Goal: Find specific page/section: Find specific page/section

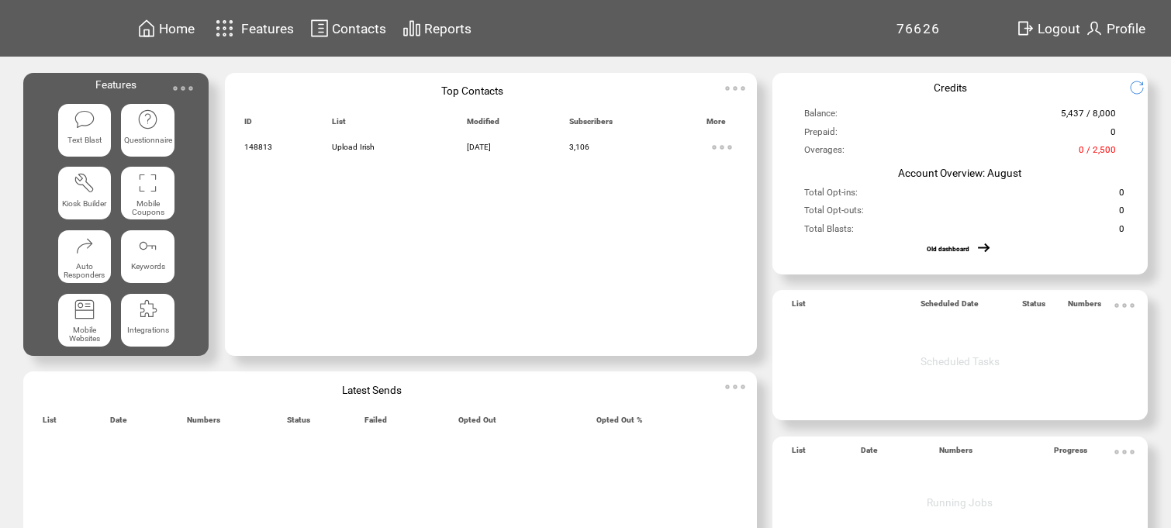
click at [728, 152] on img at bounding box center [722, 147] width 31 height 31
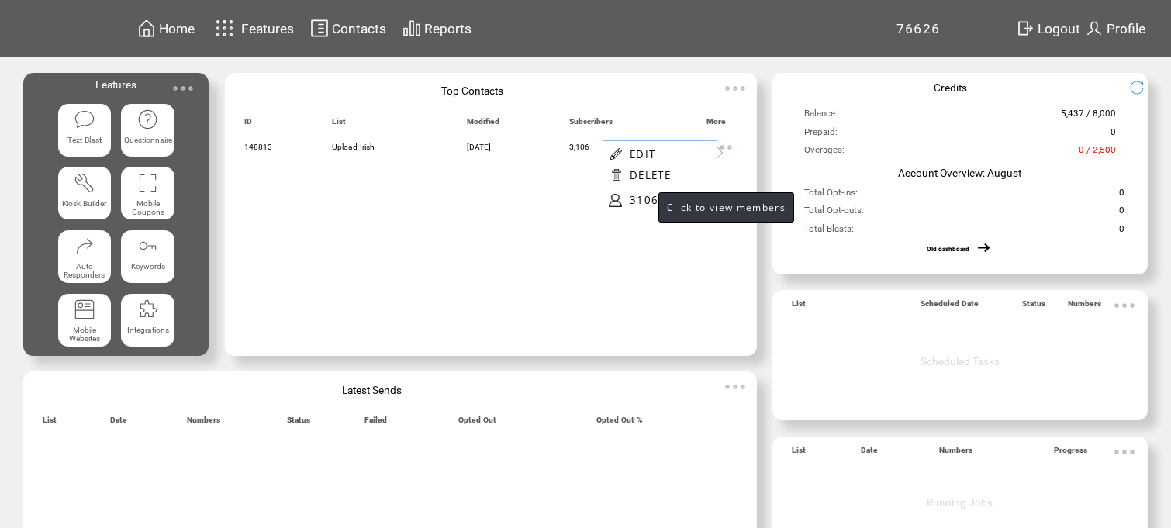
click at [643, 200] on link "3106" at bounding box center [669, 199] width 78 height 23
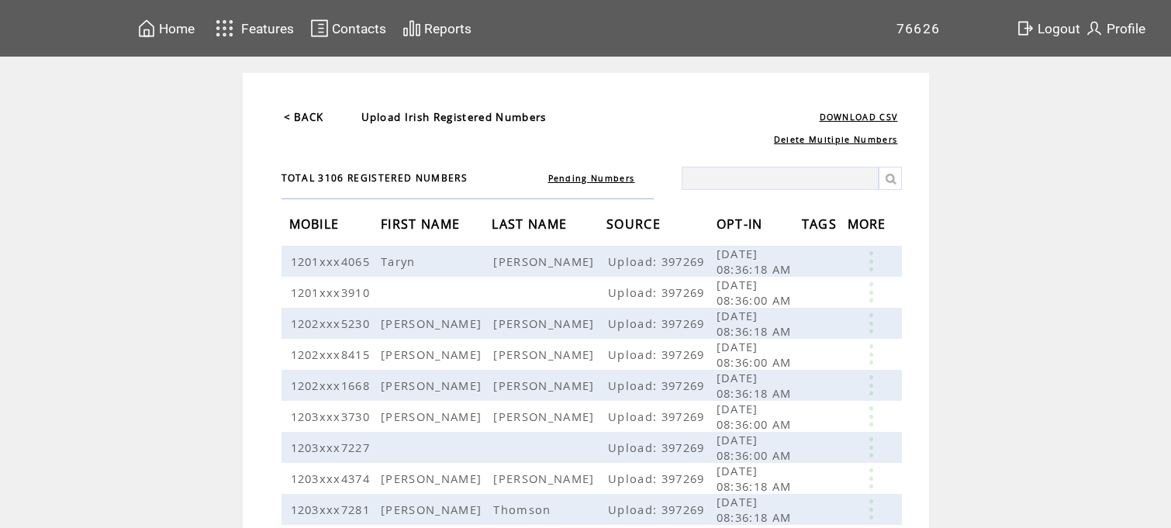
click at [303, 119] on link "< BACK" at bounding box center [304, 117] width 40 height 14
